Goal: Task Accomplishment & Management: Use online tool/utility

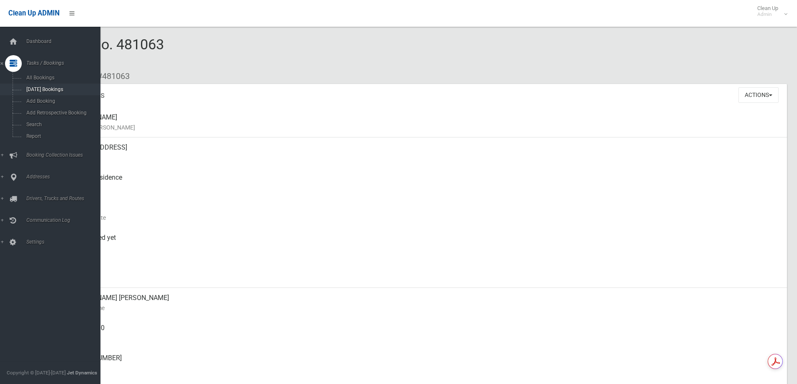
scroll to position [209, 0]
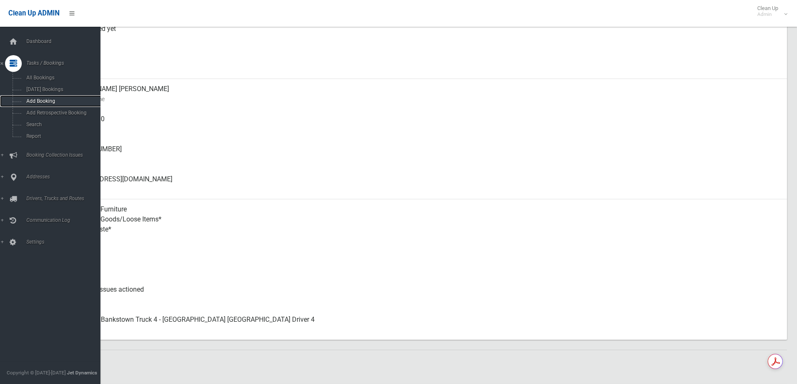
click at [34, 100] on span "Add Booking" at bounding box center [62, 101] width 76 height 6
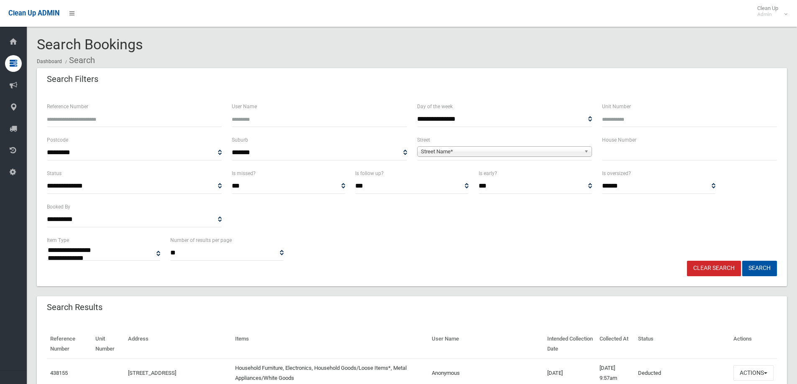
select select
